Goal: Transaction & Acquisition: Purchase product/service

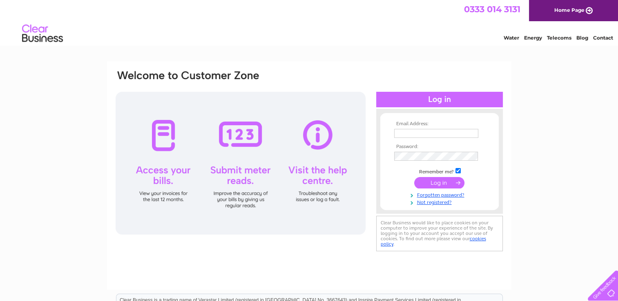
type input "info@parrotstudio.co.uk"
click at [431, 184] on input "submit" at bounding box center [439, 182] width 50 height 11
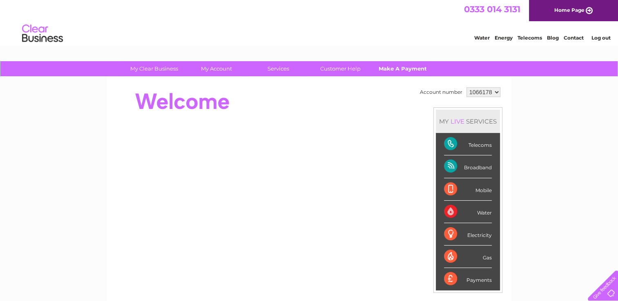
click at [423, 71] on link "Make A Payment" at bounding box center [402, 68] width 67 height 15
click at [410, 70] on link "Make A Payment" at bounding box center [402, 68] width 67 height 15
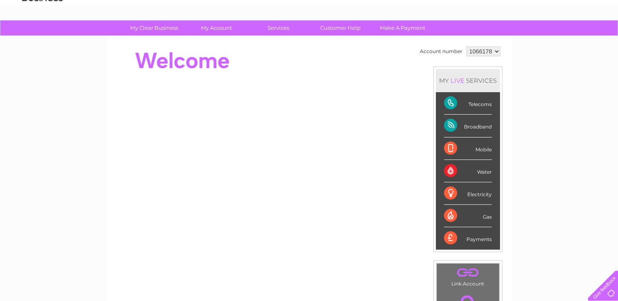
scroll to position [13, 0]
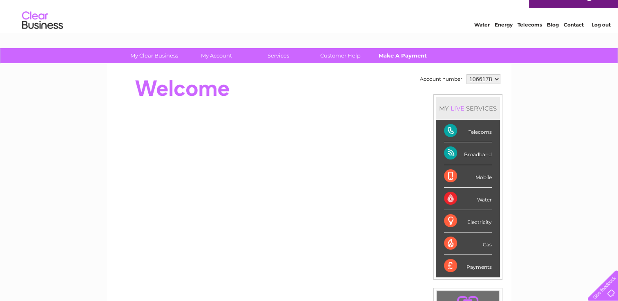
click at [390, 53] on link "Make A Payment" at bounding box center [402, 55] width 67 height 15
click at [609, 288] on div at bounding box center [600, 283] width 33 height 33
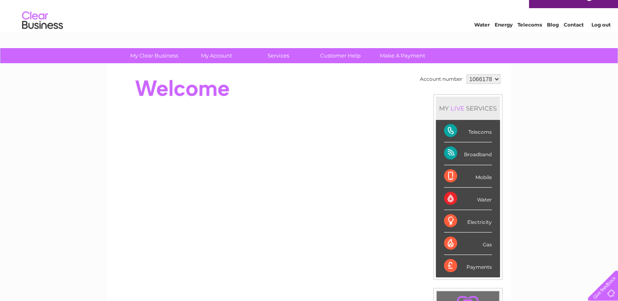
click at [492, 77] on select "1066178" at bounding box center [483, 79] width 34 height 10
click at [415, 53] on link "Make A Payment" at bounding box center [402, 55] width 67 height 15
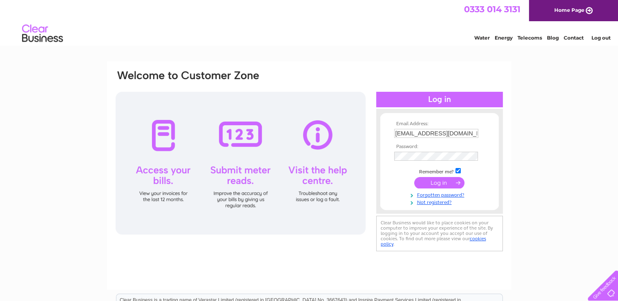
click at [427, 178] on input "submit" at bounding box center [439, 182] width 50 height 11
click at [433, 181] on input "submit" at bounding box center [439, 182] width 50 height 11
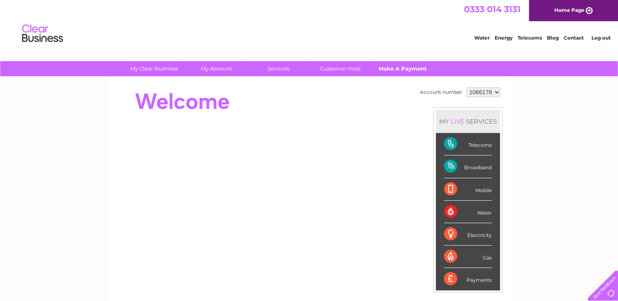
click at [380, 71] on link "Make A Payment" at bounding box center [402, 68] width 67 height 15
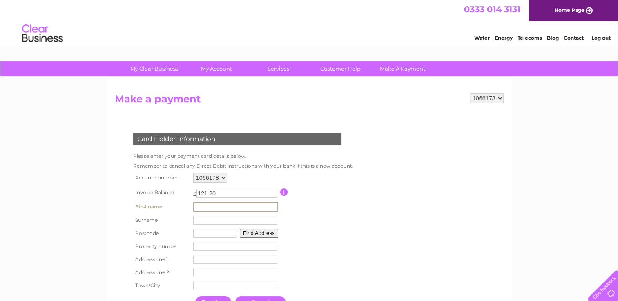
click at [200, 205] on input "text" at bounding box center [235, 207] width 85 height 10
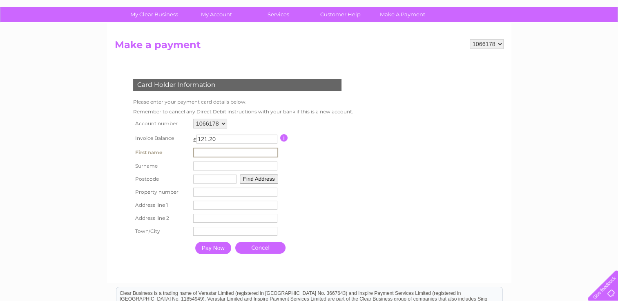
scroll to position [55, 0]
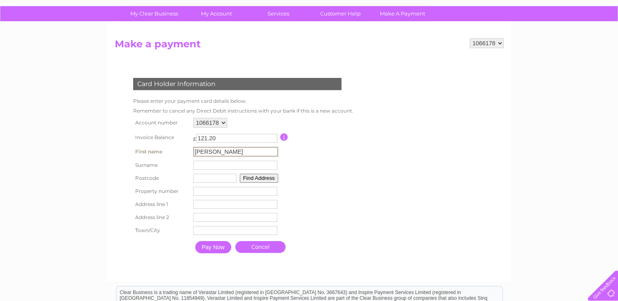
type input "[PERSON_NAME]"
click at [204, 176] on input "text" at bounding box center [213, 177] width 43 height 9
type input "rg5 3bj"
click at [202, 193] on input "number" at bounding box center [234, 190] width 84 height 9
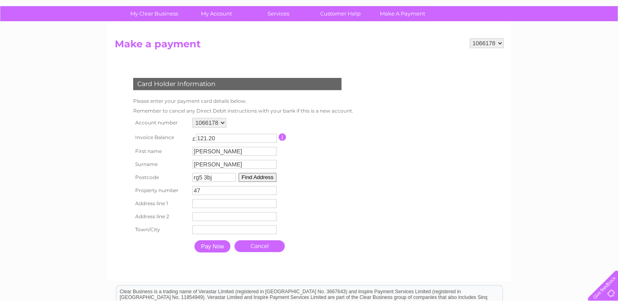
type input "47"
click at [203, 202] on input "text" at bounding box center [235, 204] width 85 height 10
type input "[GEOGRAPHIC_DATA]"
click at [196, 234] on input "text" at bounding box center [235, 230] width 85 height 10
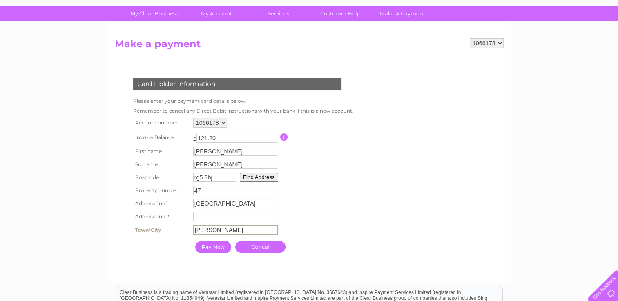
type input "[PERSON_NAME]"
click at [205, 249] on input "Pay Now" at bounding box center [213, 247] width 36 height 12
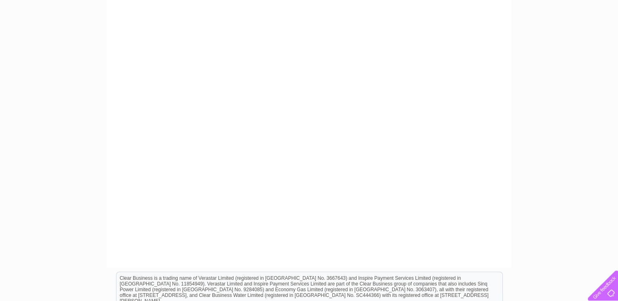
scroll to position [229, 0]
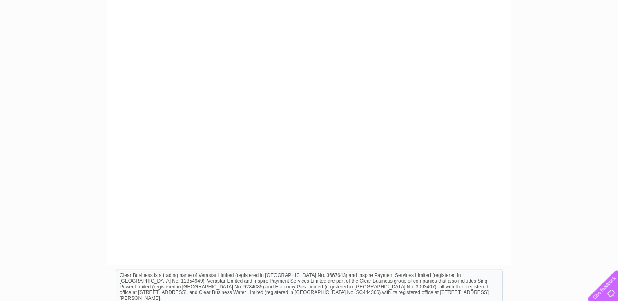
click at [536, 134] on div "My Clear Business Login Details My Details My Preferences Link Account My Accou…" at bounding box center [309, 119] width 618 height 572
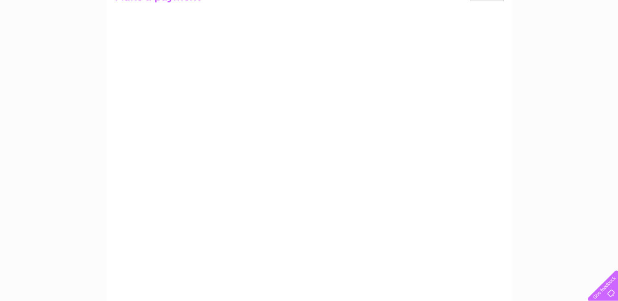
scroll to position [124, 0]
click at [506, 81] on div "1066178 Make a payment Card Holder Information Please enter your payment card d…" at bounding box center [309, 161] width 404 height 416
